Goal: Task Accomplishment & Management: Use online tool/utility

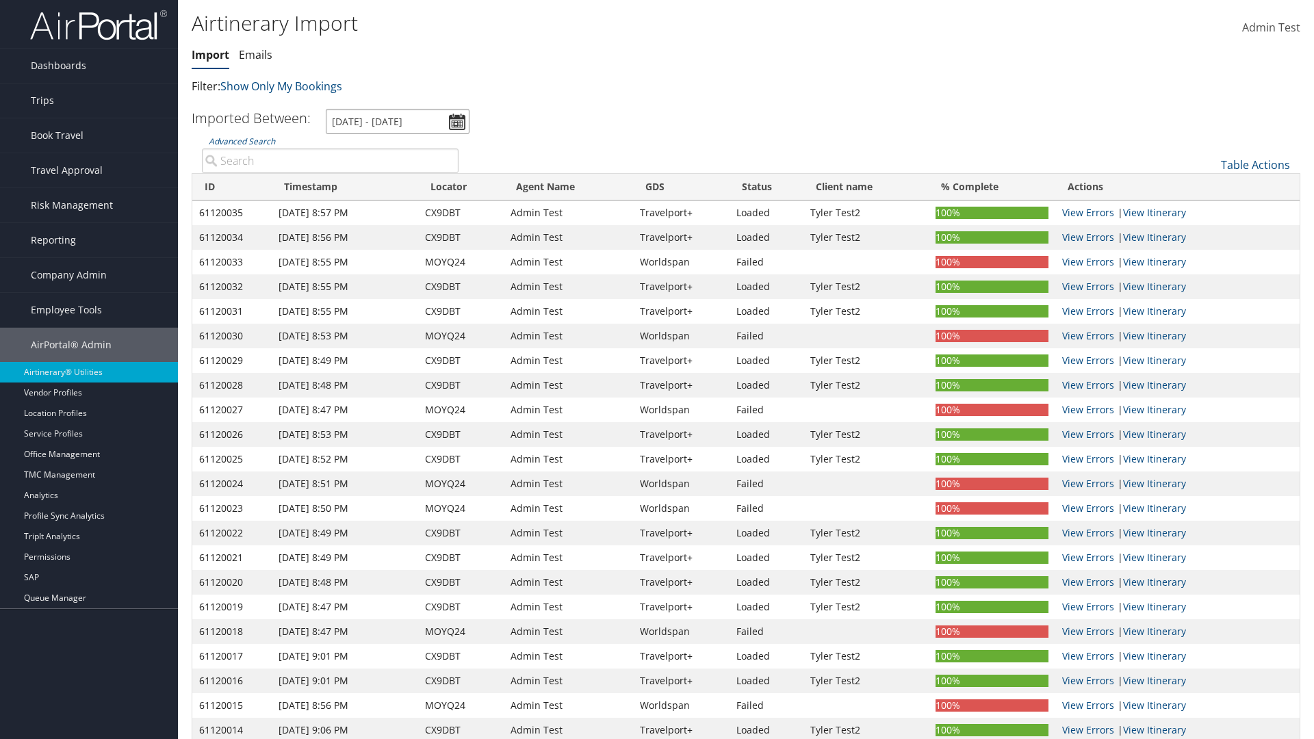
click at [397, 121] on input "[DATE] - [DATE]" at bounding box center [398, 121] width 144 height 25
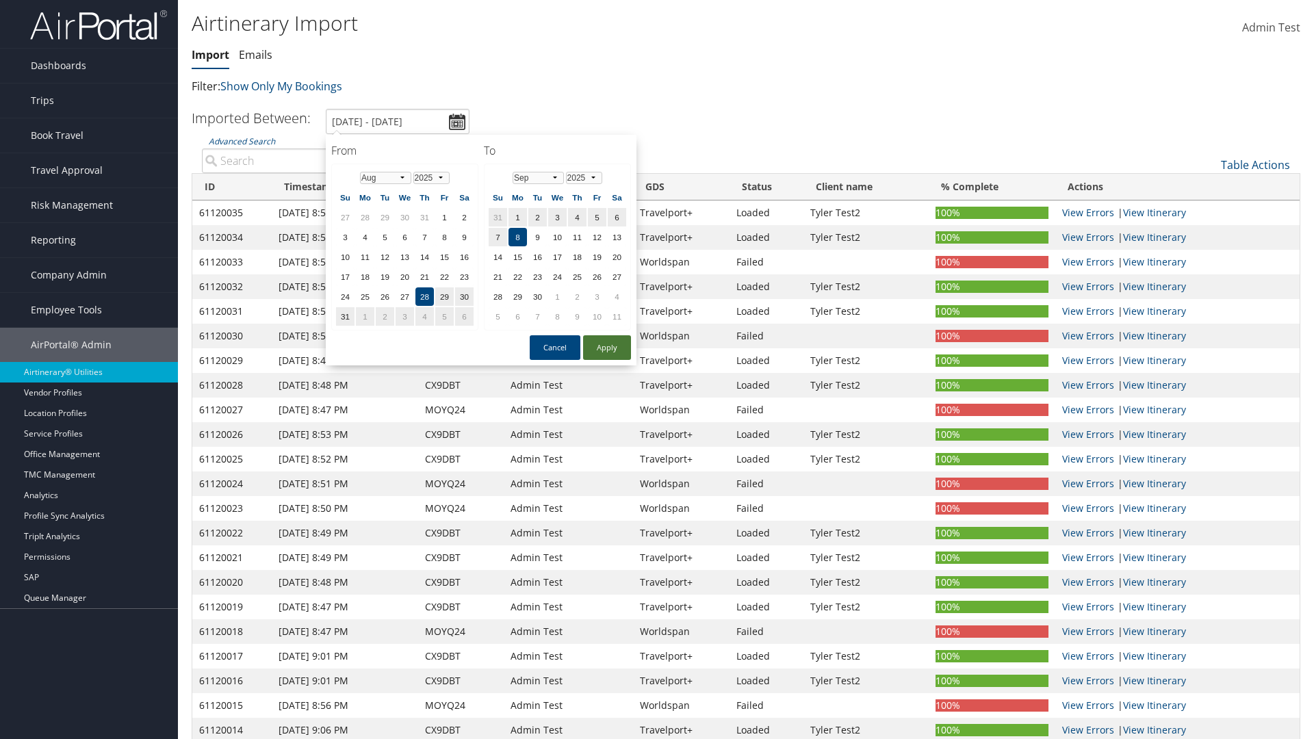
click at [607, 348] on button "Apply" at bounding box center [607, 347] width 48 height 25
type input "[DATE] - [DATE]"
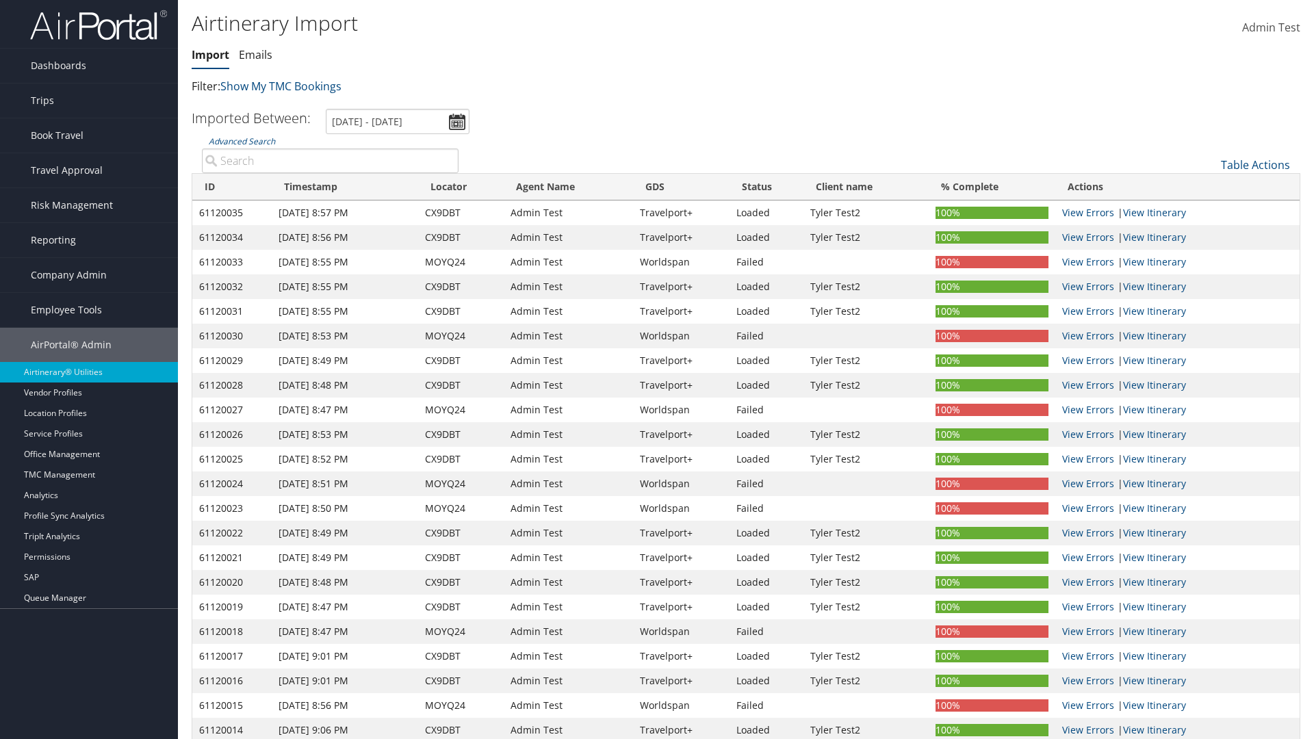
click at [231, 187] on th "ID" at bounding box center [231, 187] width 79 height 27
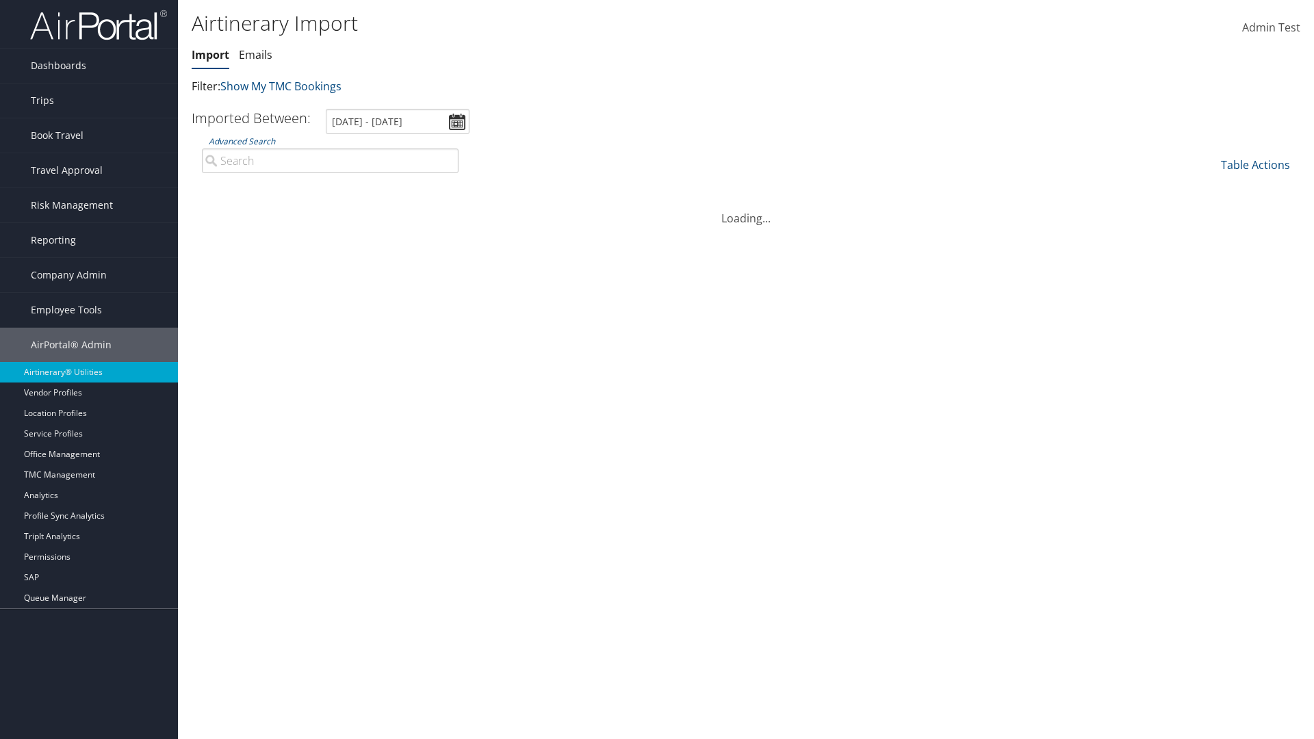
scroll to position [174, 0]
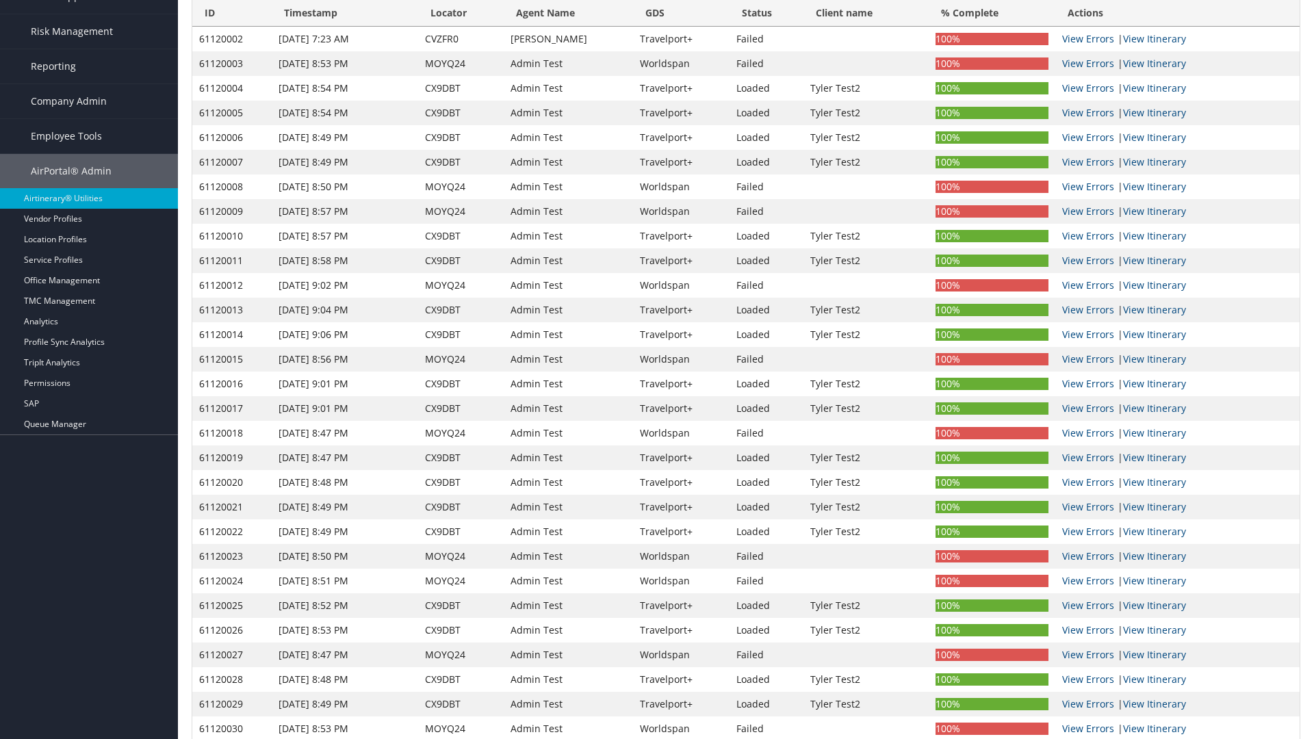
click at [231, 13] on th "ID" at bounding box center [231, 13] width 79 height 27
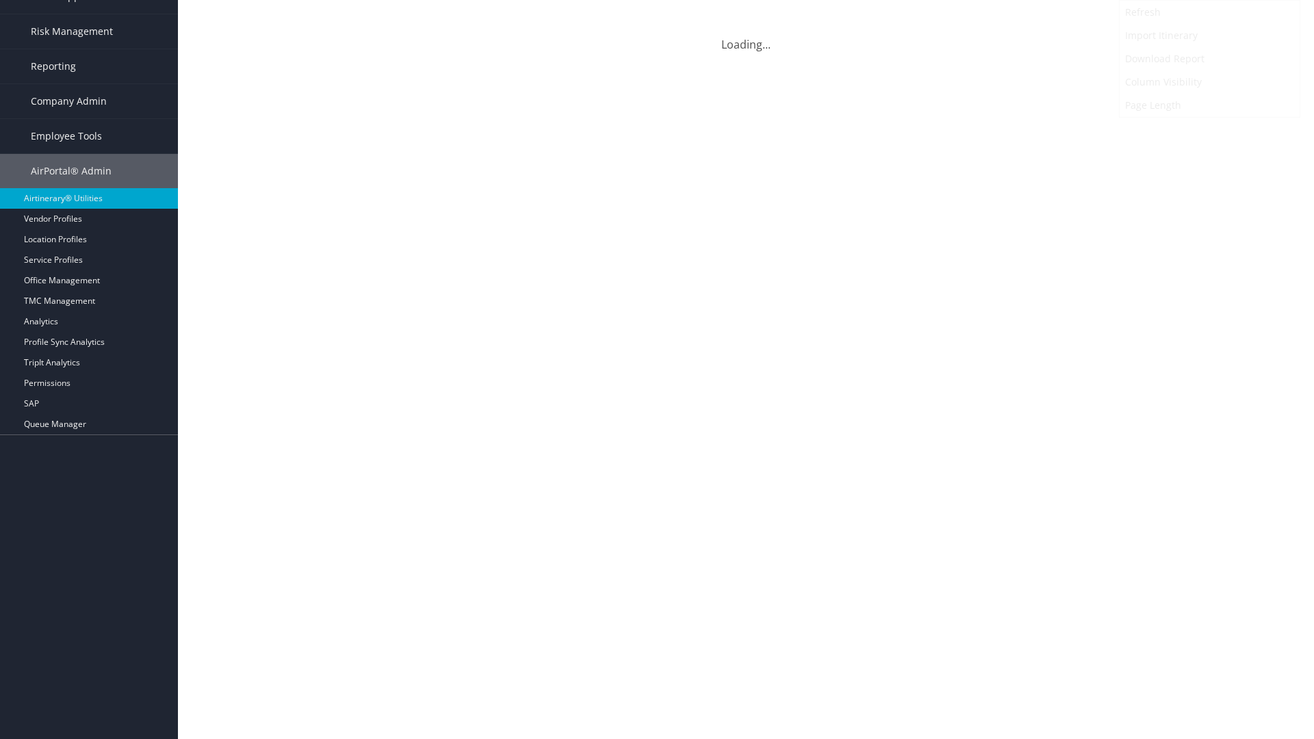
scroll to position [0, 0]
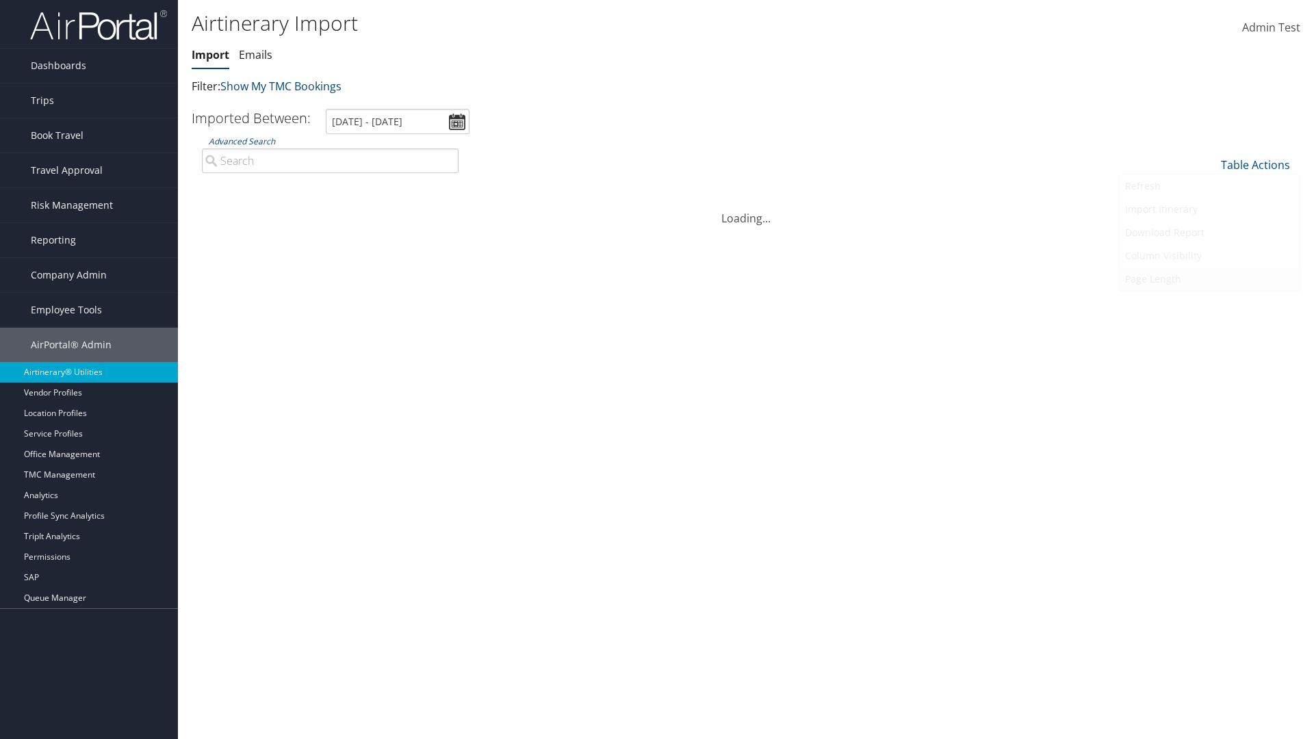
click at [1209, 186] on link "Refresh" at bounding box center [1209, 185] width 180 height 23
click at [1209, 279] on link "Page Length" at bounding box center [1209, 278] width 180 height 23
click at [1209, 211] on link "25" at bounding box center [1209, 210] width 180 height 23
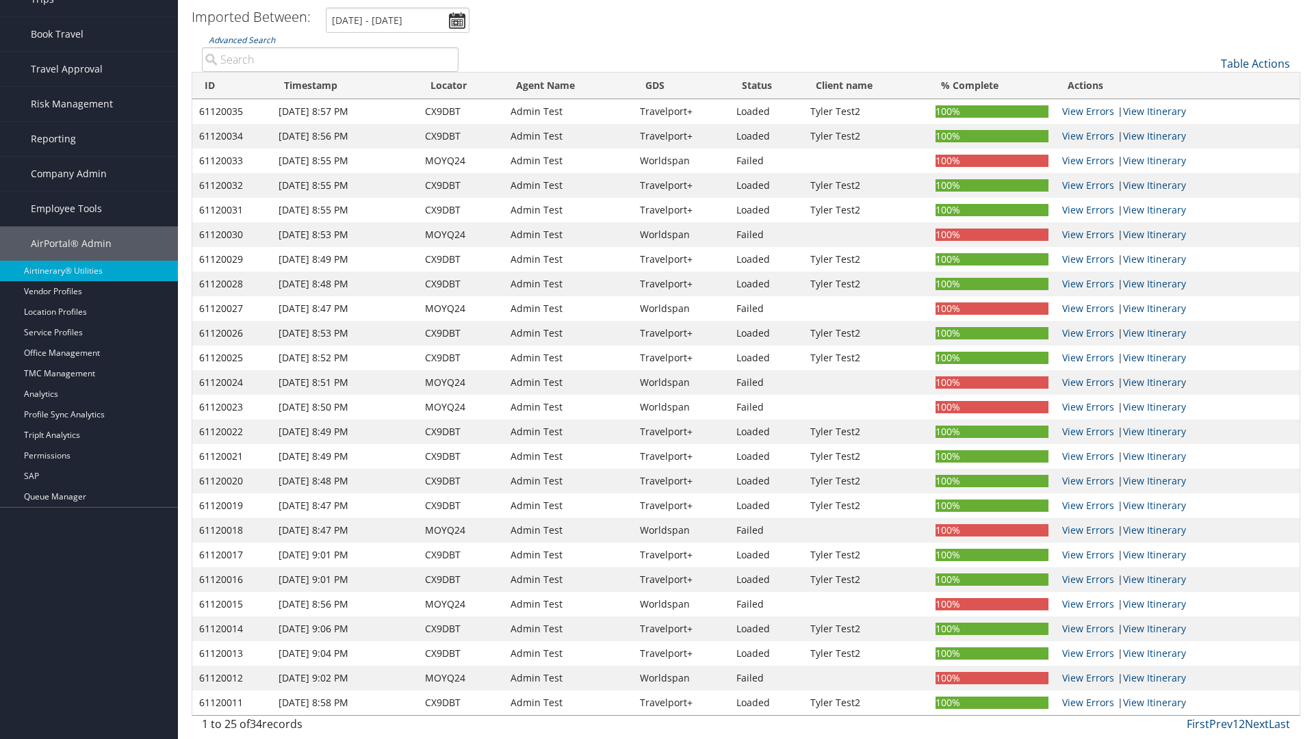
scroll to position [101, 0]
click at [1255, 64] on link "Table Actions" at bounding box center [1254, 63] width 69 height 15
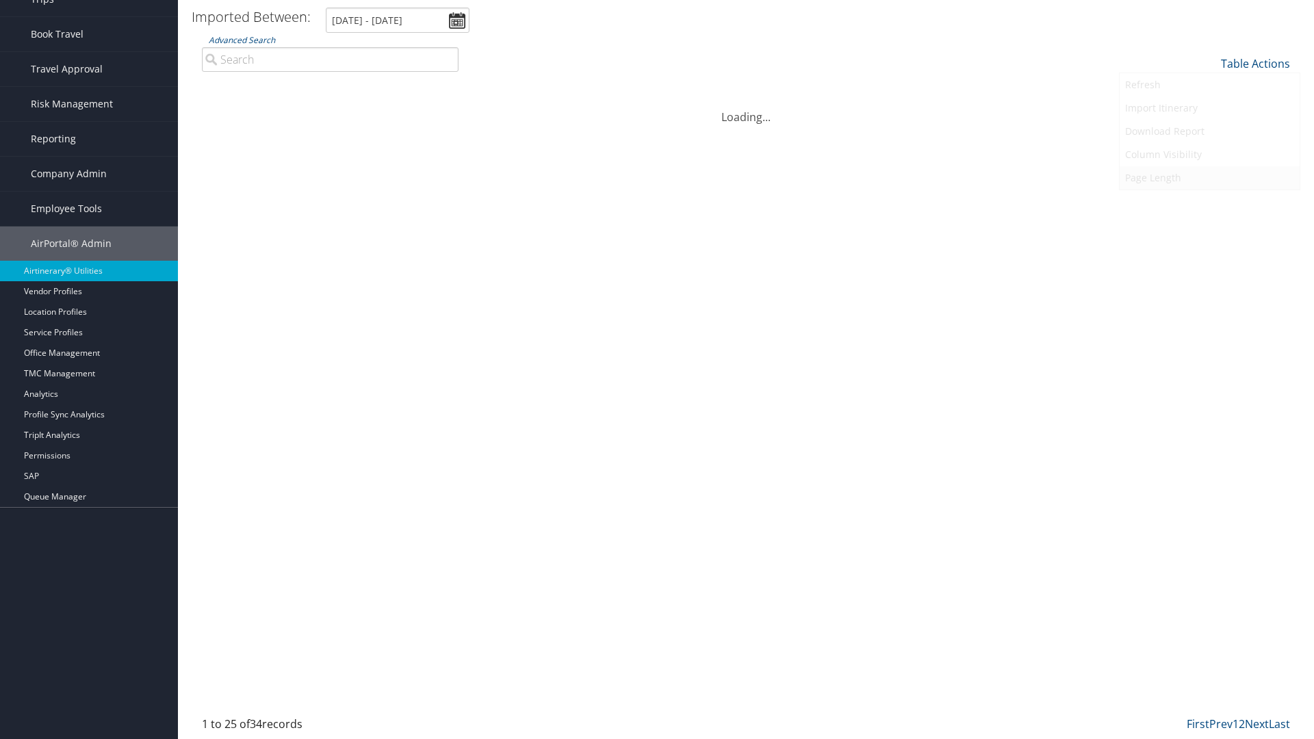
click at [1209, 178] on link "Page Length" at bounding box center [1209, 177] width 180 height 23
